Goal: Task Accomplishment & Management: Manage account settings

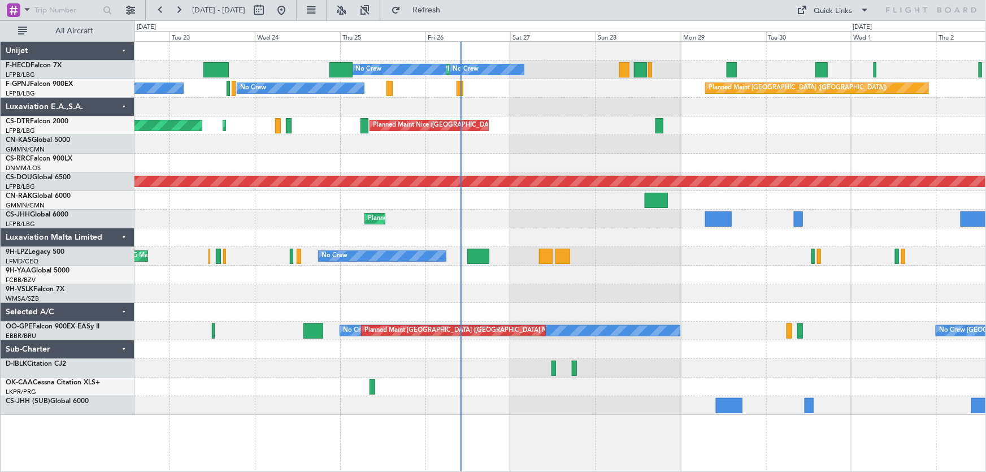
click at [561, 101] on div "Planned Maint [GEOGRAPHIC_DATA] ([GEOGRAPHIC_DATA]) No Crew No Crew No Crew No …" at bounding box center [559, 228] width 851 height 373
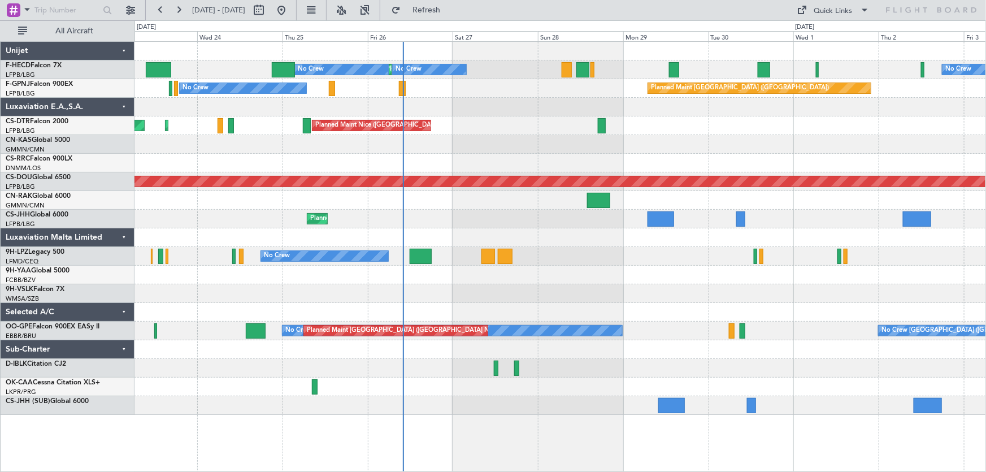
click at [367, 123] on div "Planned Maint [GEOGRAPHIC_DATA] ([GEOGRAPHIC_DATA]) No Crew No Crew No Crew No …" at bounding box center [559, 228] width 851 height 373
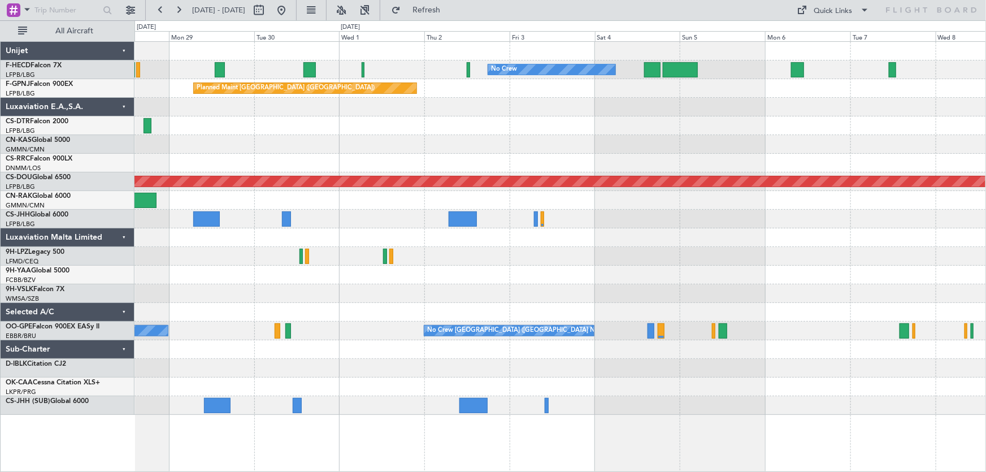
click at [519, 116] on div "No Crew No Crew No Crew Planned Maint [GEOGRAPHIC_DATA] ([GEOGRAPHIC_DATA]) Pla…" at bounding box center [559, 228] width 851 height 373
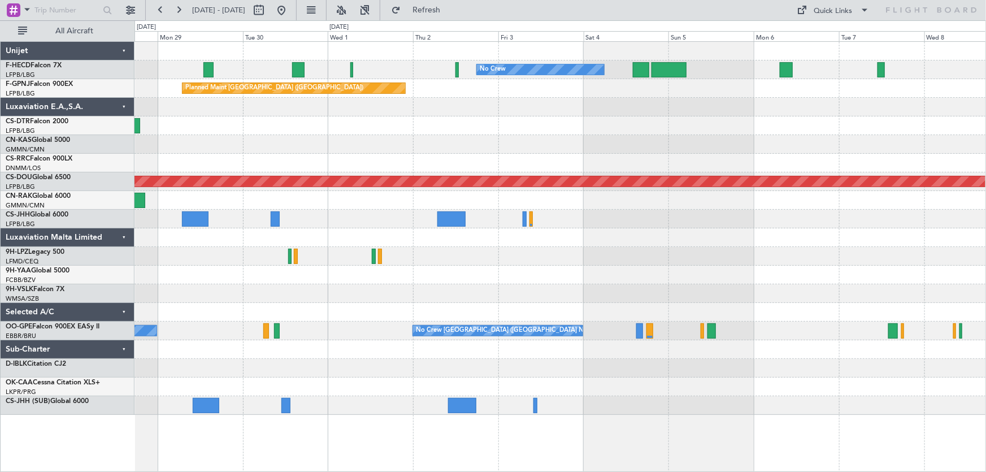
click at [525, 129] on div "Planned Maint Nice ([GEOGRAPHIC_DATA])" at bounding box center [559, 125] width 851 height 19
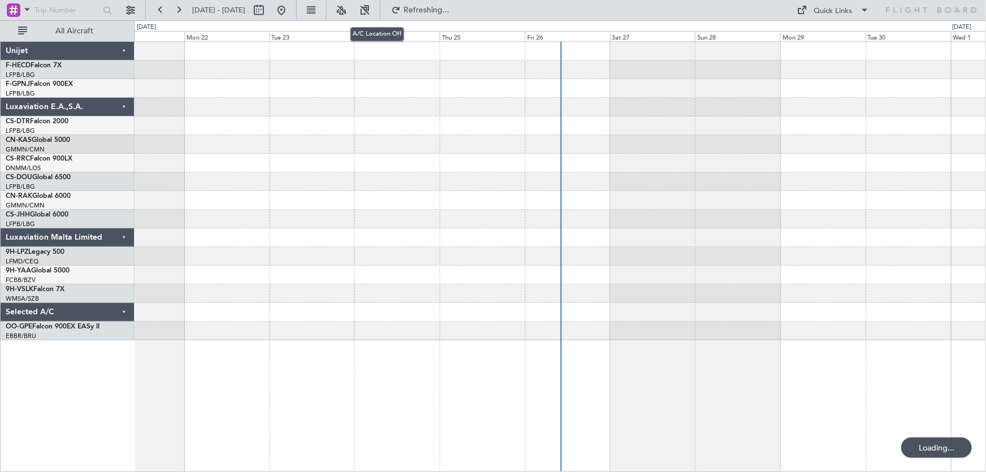
click at [350, 18] on button at bounding box center [341, 10] width 18 height 18
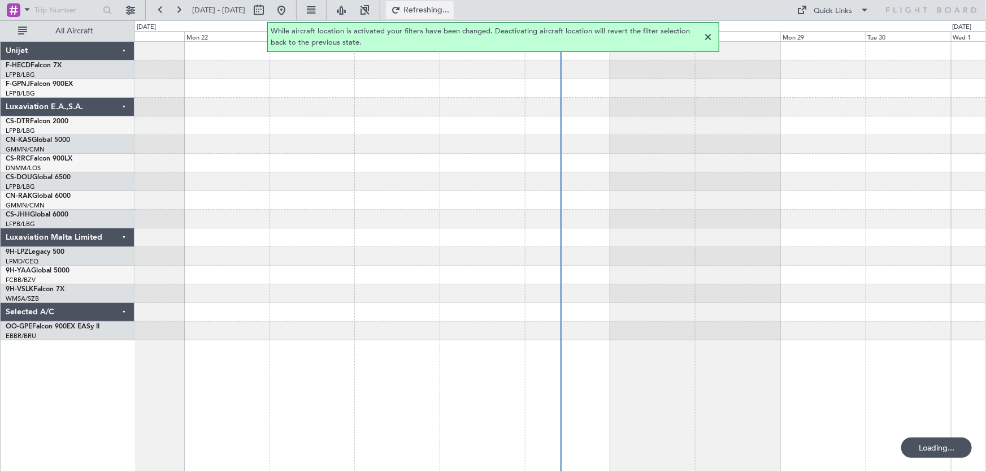
click at [443, 12] on span "Refreshing..." at bounding box center [426, 10] width 47 height 8
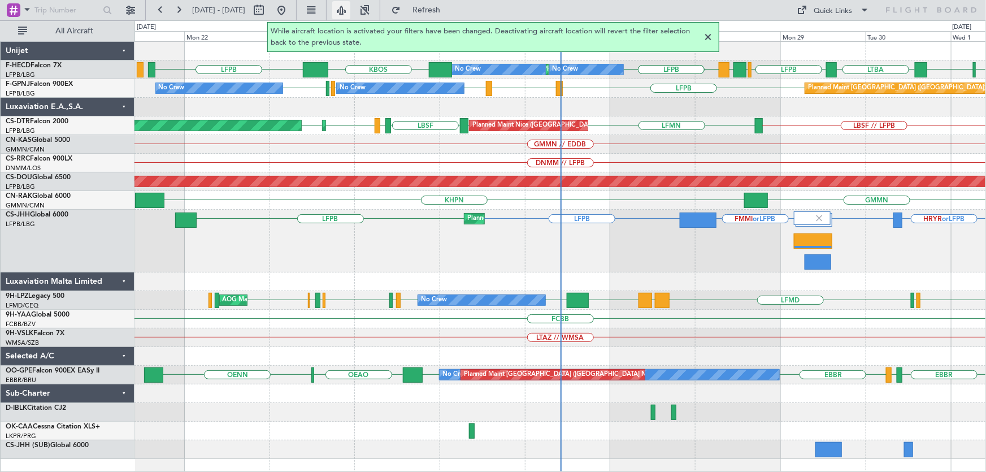
click at [350, 14] on button at bounding box center [341, 10] width 18 height 18
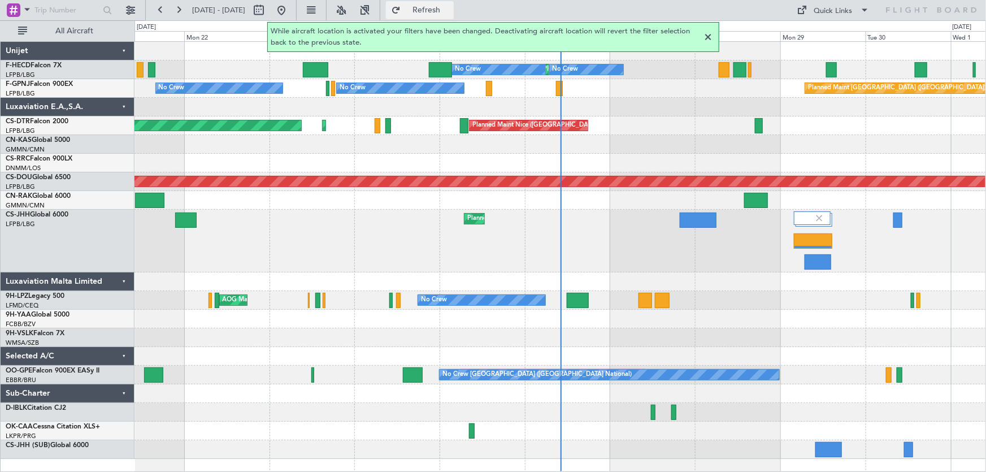
click at [450, 10] on span "Refresh" at bounding box center [426, 10] width 47 height 8
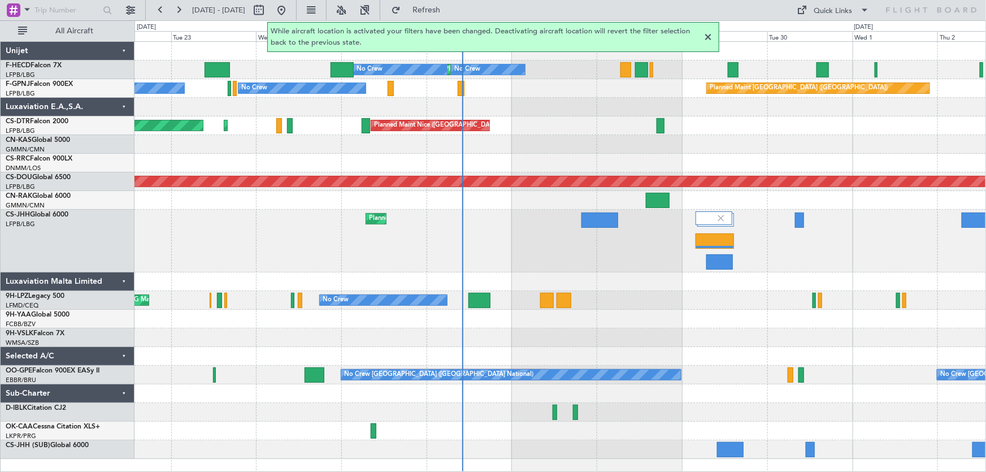
click at [530, 141] on div "Planned Maint Paris (Le Bourget) No Crew No Crew No Crew No Crew Planned Maint …" at bounding box center [559, 250] width 851 height 417
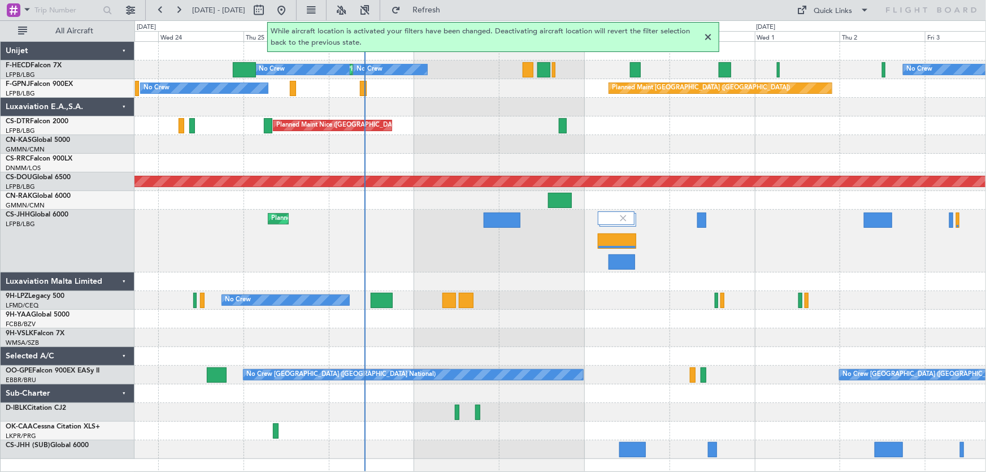
click at [429, 127] on div "Planned Maint Paris (Le Bourget) No Crew No Crew No Crew No Crew Planned Maint …" at bounding box center [559, 250] width 851 height 417
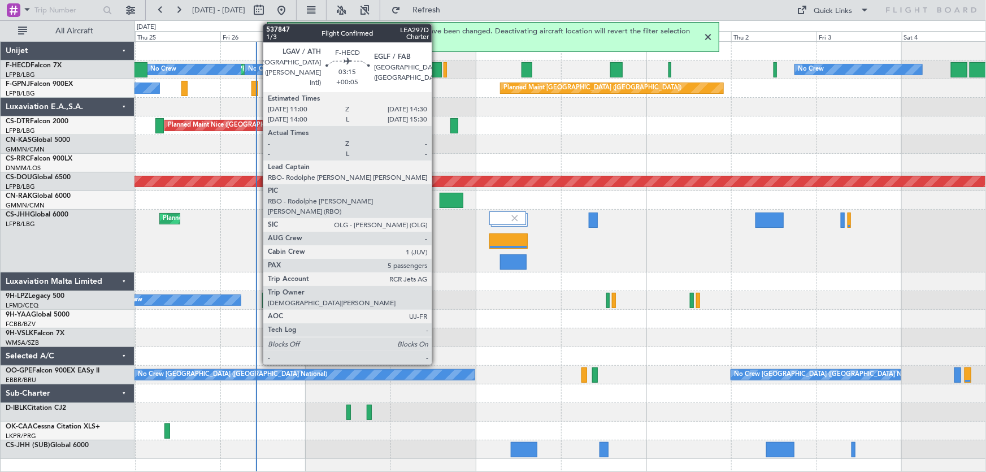
click at [437, 72] on div at bounding box center [435, 69] width 12 height 15
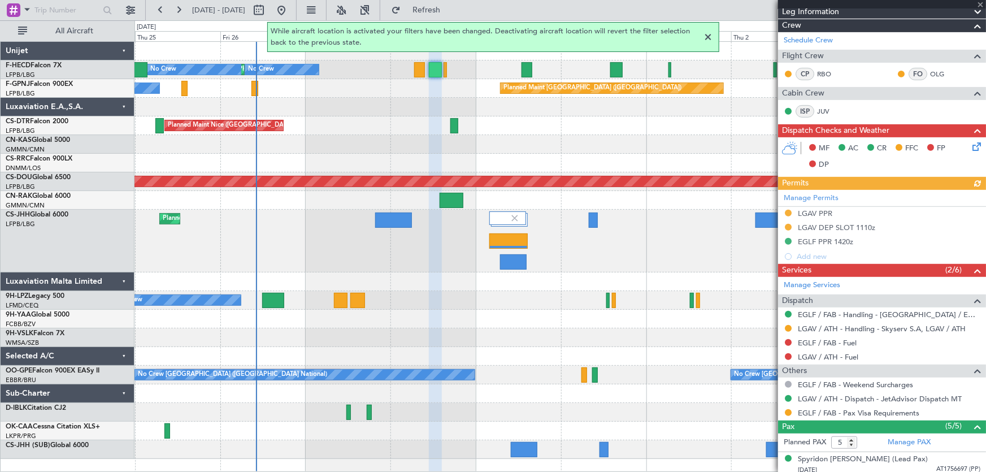
scroll to position [205, 0]
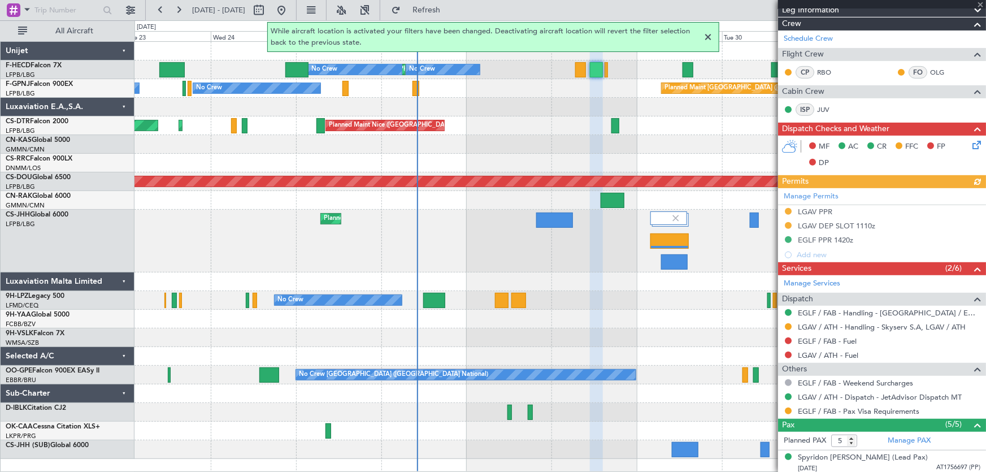
click at [554, 145] on div at bounding box center [559, 144] width 851 height 19
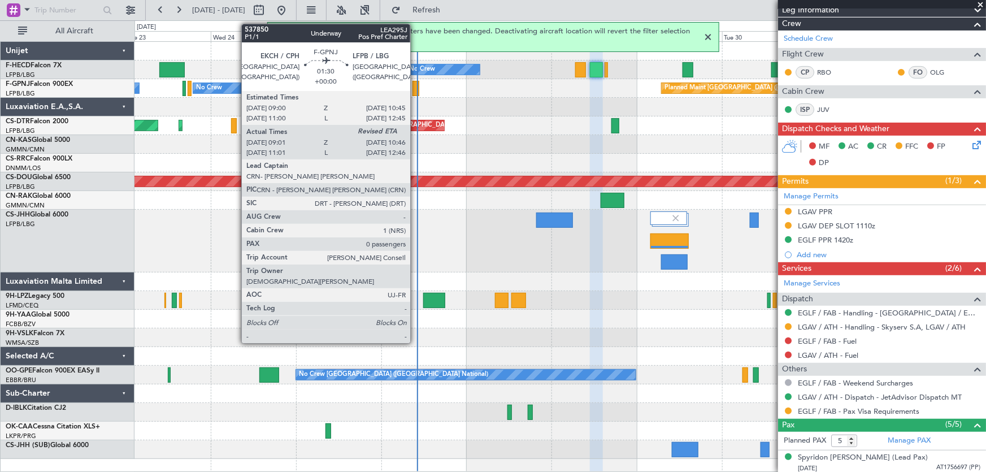
click at [415, 90] on div at bounding box center [415, 88] width 6 height 15
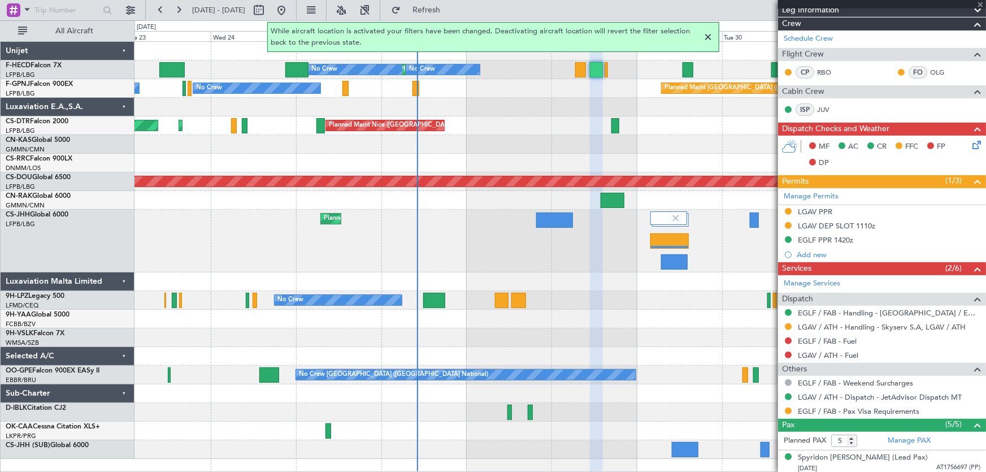
type input "09:11"
type input "0"
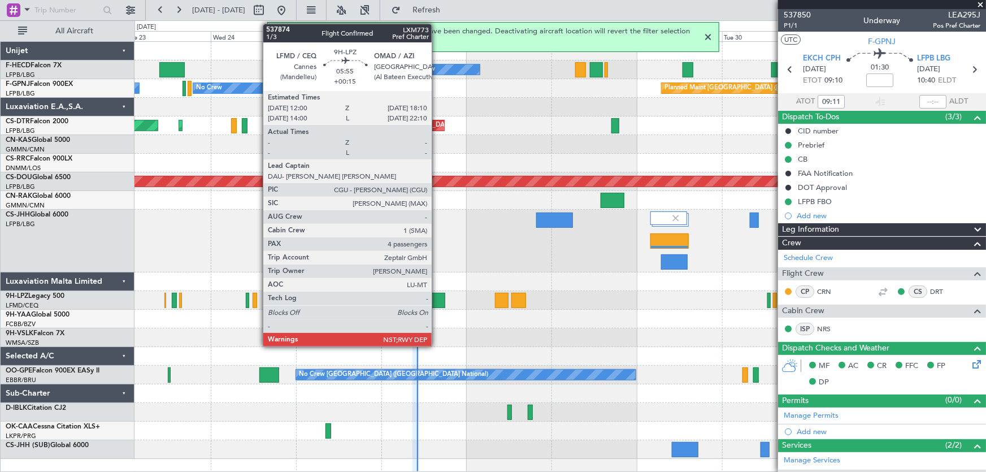
click at [437, 302] on div at bounding box center [434, 300] width 22 height 15
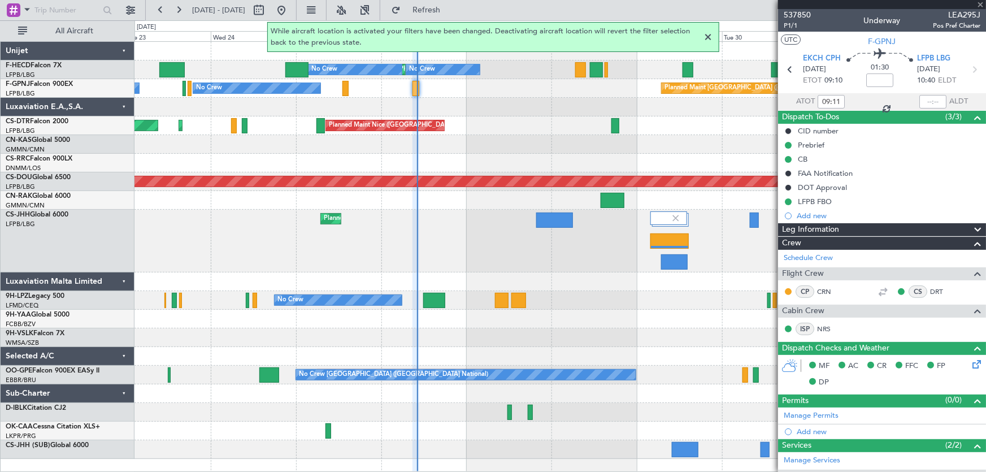
type input "+00:15"
type input "4"
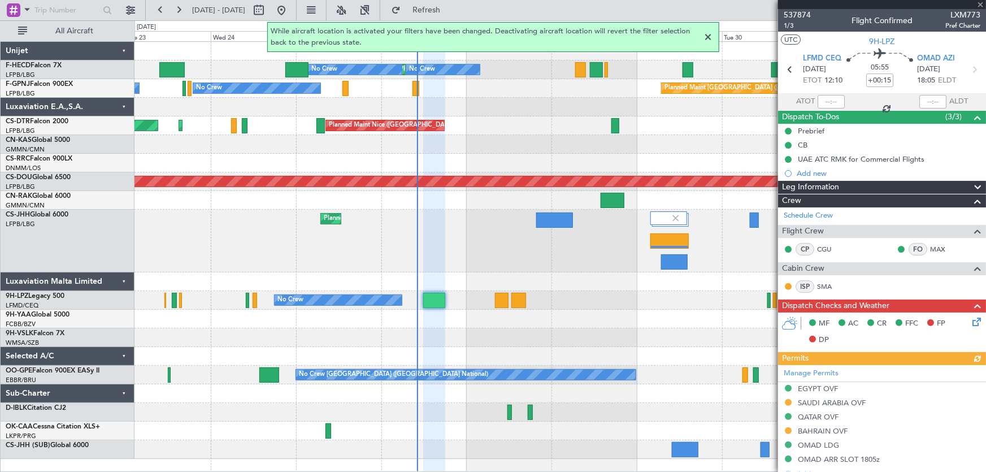
scroll to position [102, 0]
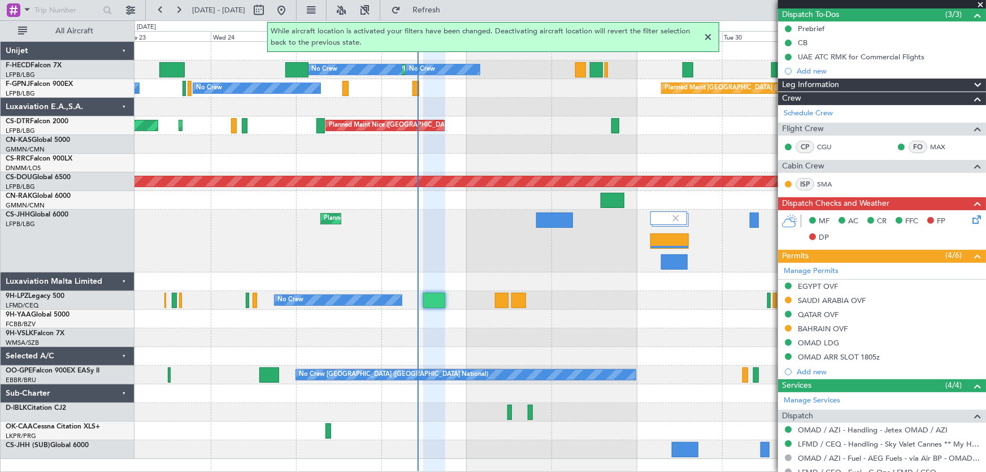
click at [708, 34] on div at bounding box center [709, 38] width 14 height 14
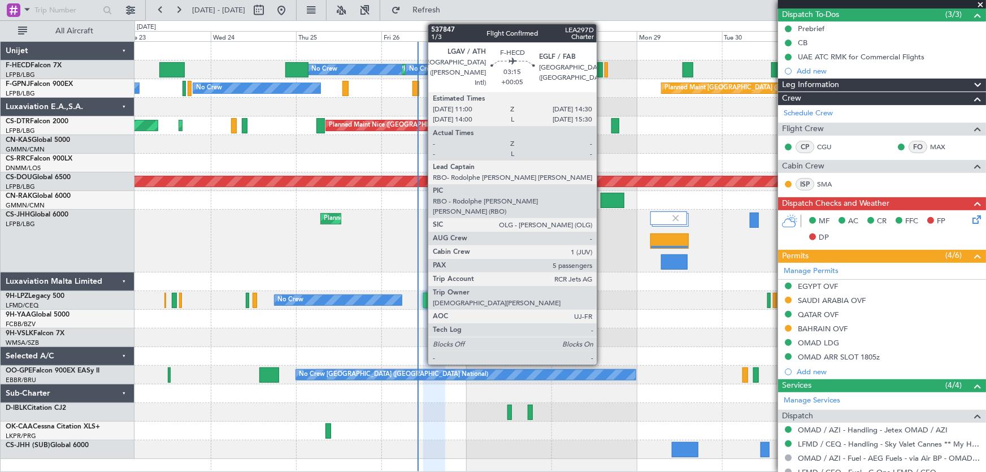
click at [600, 66] on div at bounding box center [596, 69] width 12 height 15
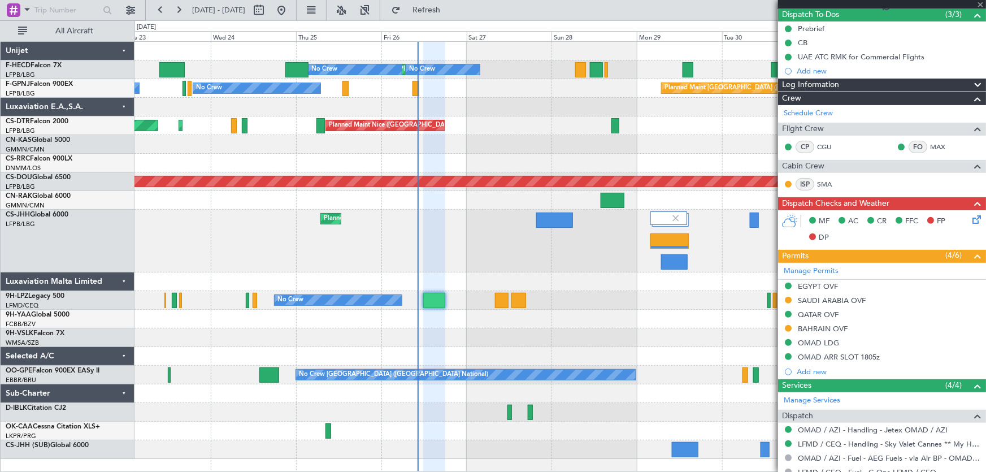
type input "+00:05"
type input "5"
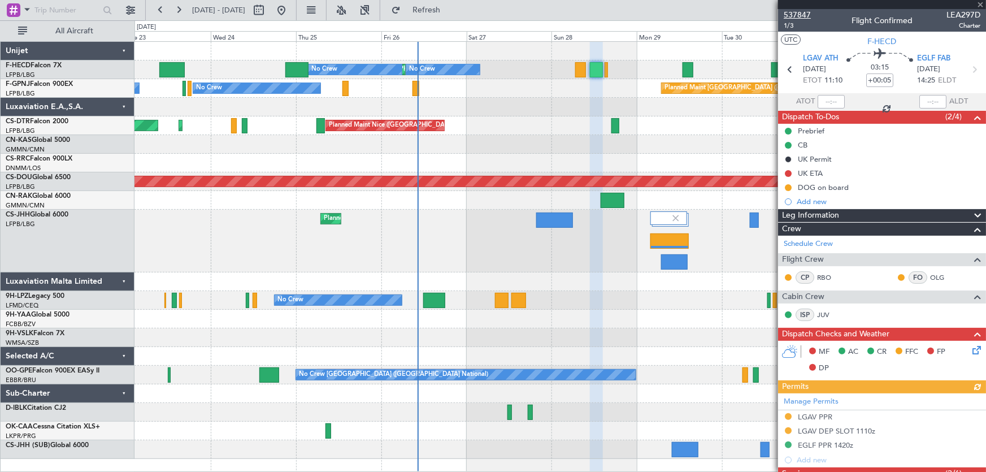
click at [794, 15] on span "537847" at bounding box center [797, 15] width 27 height 12
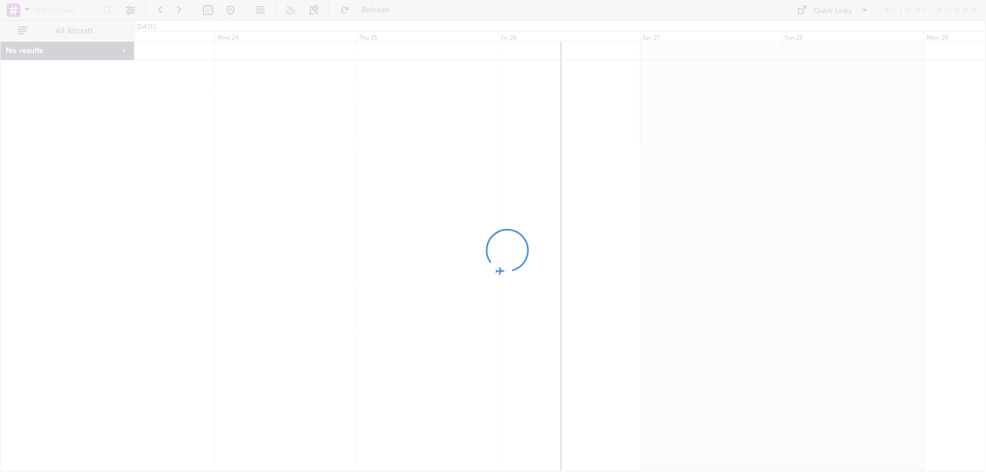
click at [372, 11] on div at bounding box center [493, 236] width 986 height 472
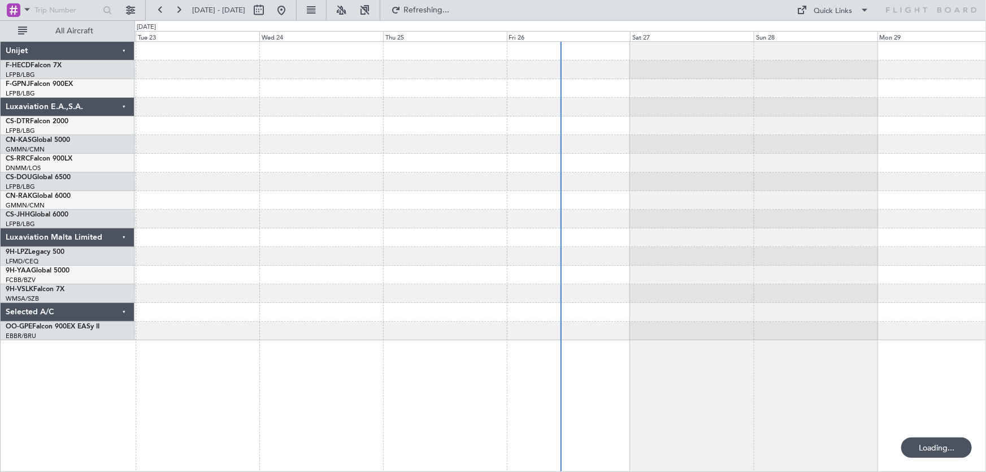
click at [350, 11] on button at bounding box center [341, 10] width 18 height 18
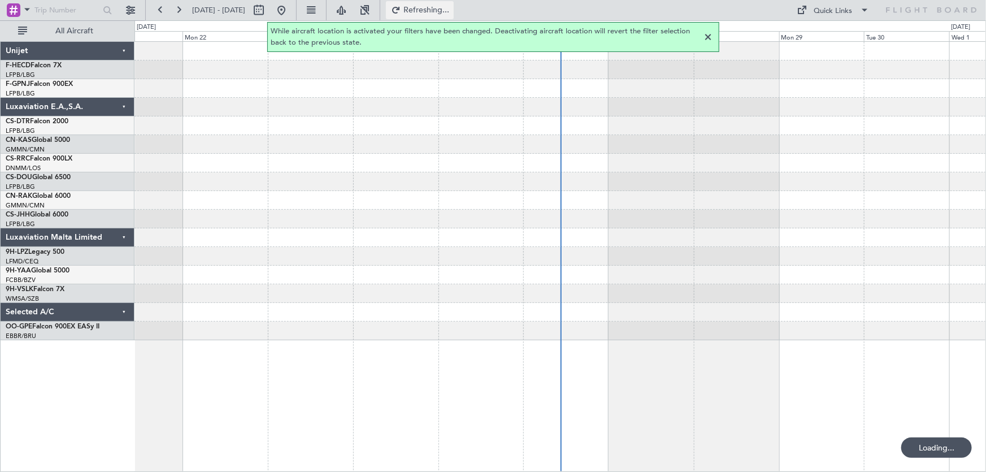
click at [450, 7] on span "Refreshing..." at bounding box center [426, 10] width 47 height 8
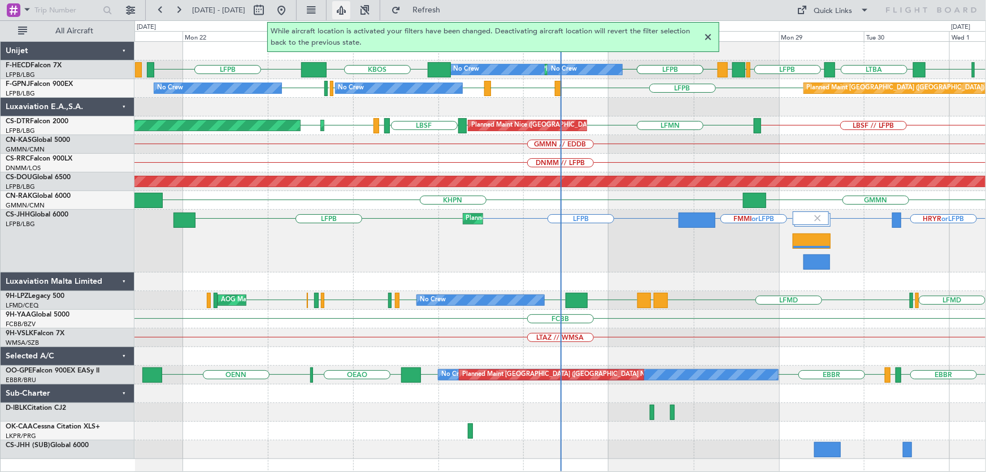
click at [350, 11] on button at bounding box center [341, 10] width 18 height 18
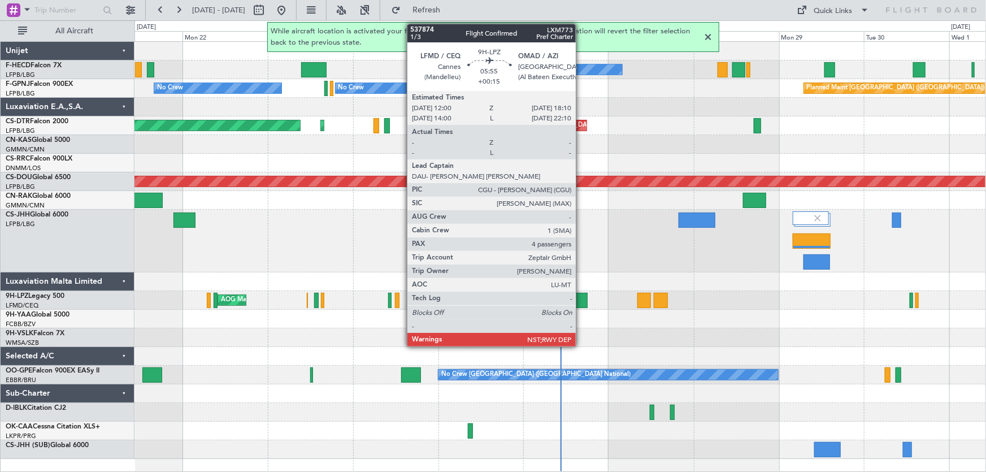
click at [581, 299] on div at bounding box center [576, 300] width 22 height 15
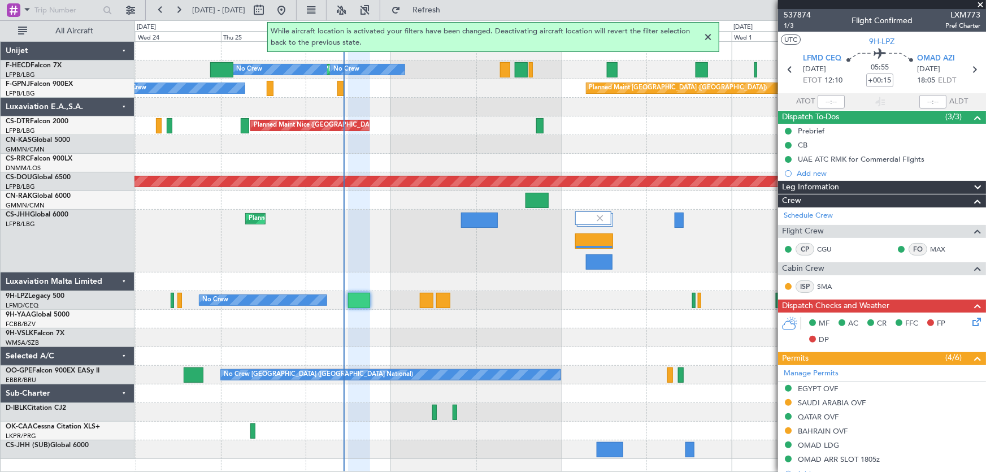
click at [400, 124] on div "Planned Maint Paris (Le Bourget) No Crew No Crew No Crew No Crew Planned Maint …" at bounding box center [559, 250] width 851 height 417
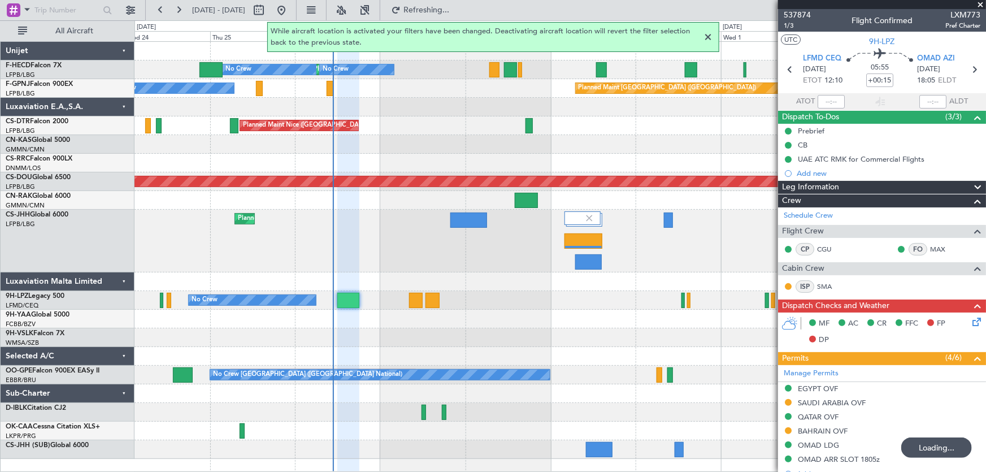
click at [706, 38] on div at bounding box center [709, 38] width 14 height 14
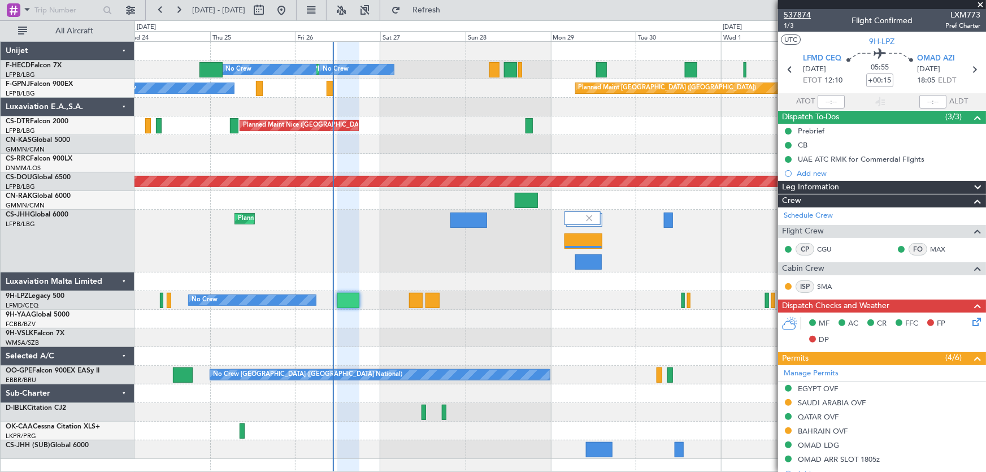
click at [786, 12] on span "537874" at bounding box center [797, 15] width 27 height 12
click at [290, 12] on button at bounding box center [281, 10] width 18 height 18
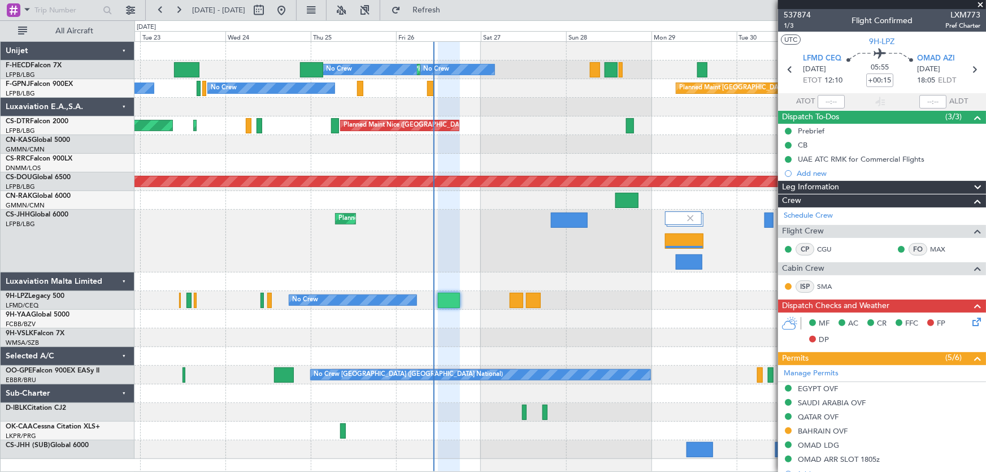
click at [430, 138] on div "Planned Maint Paris (Le Bourget) No Crew No Crew No Crew No Crew Planned Maint …" at bounding box center [559, 250] width 851 height 417
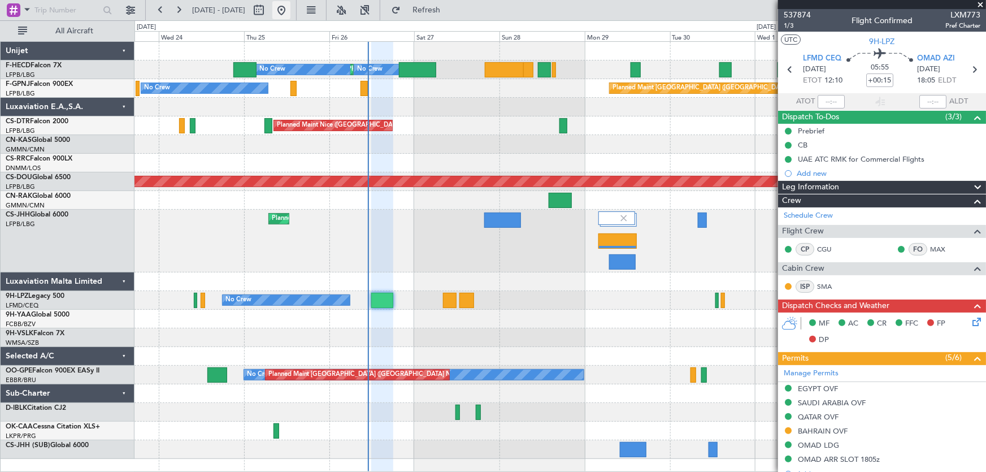
click at [290, 11] on button at bounding box center [281, 10] width 18 height 18
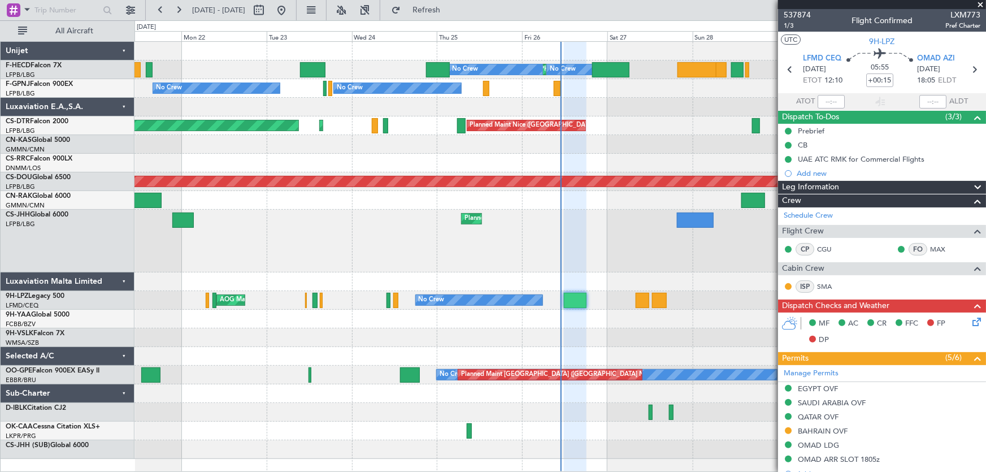
drag, startPoint x: 451, startPoint y: 5, endPoint x: 497, endPoint y: 17, distance: 47.4
click at [450, 6] on span "Refresh" at bounding box center [426, 10] width 47 height 8
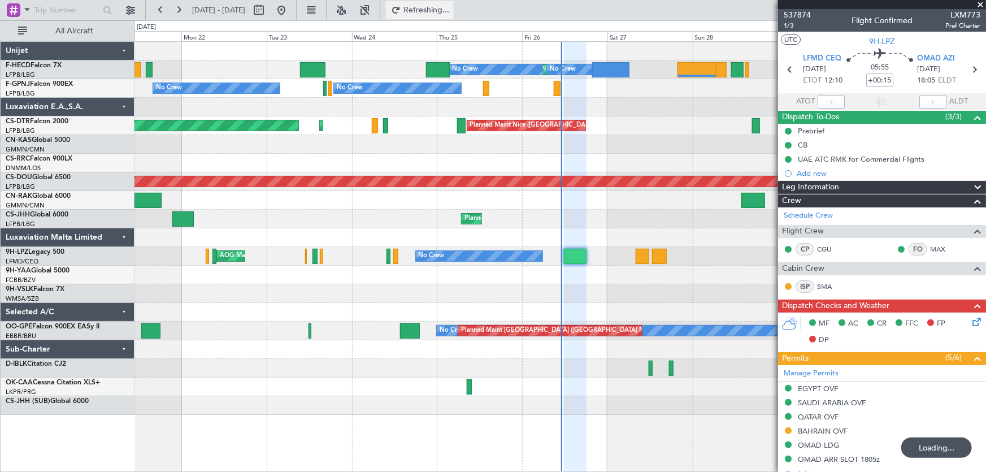
click at [450, 9] on span "Refreshing..." at bounding box center [426, 10] width 47 height 8
